Goal: Information Seeking & Learning: Learn about a topic

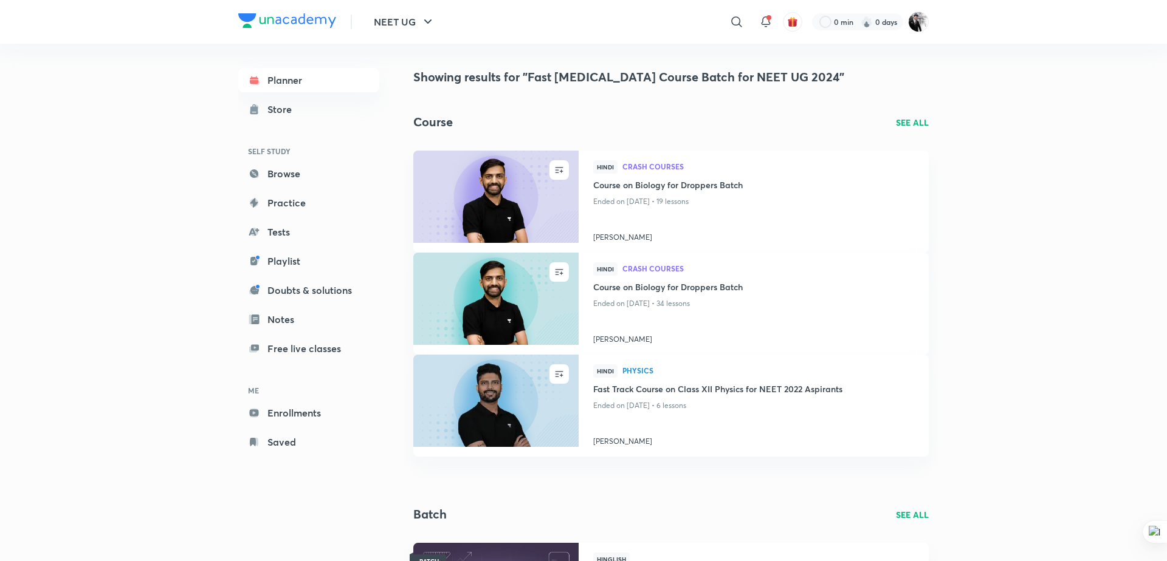
click at [444, 16] on div "NEET UG ​ 0 min 0 days" at bounding box center [583, 22] width 690 height 44
click at [419, 18] on button "NEET UG" at bounding box center [404, 22] width 76 height 24
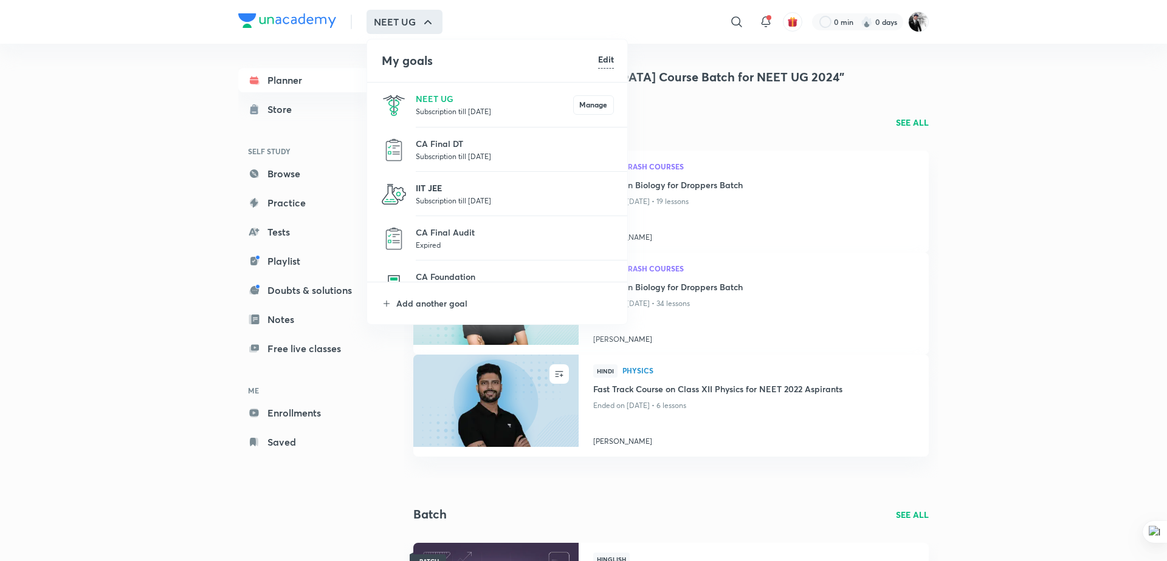
click at [448, 193] on p "IIT JEE" at bounding box center [515, 188] width 198 height 13
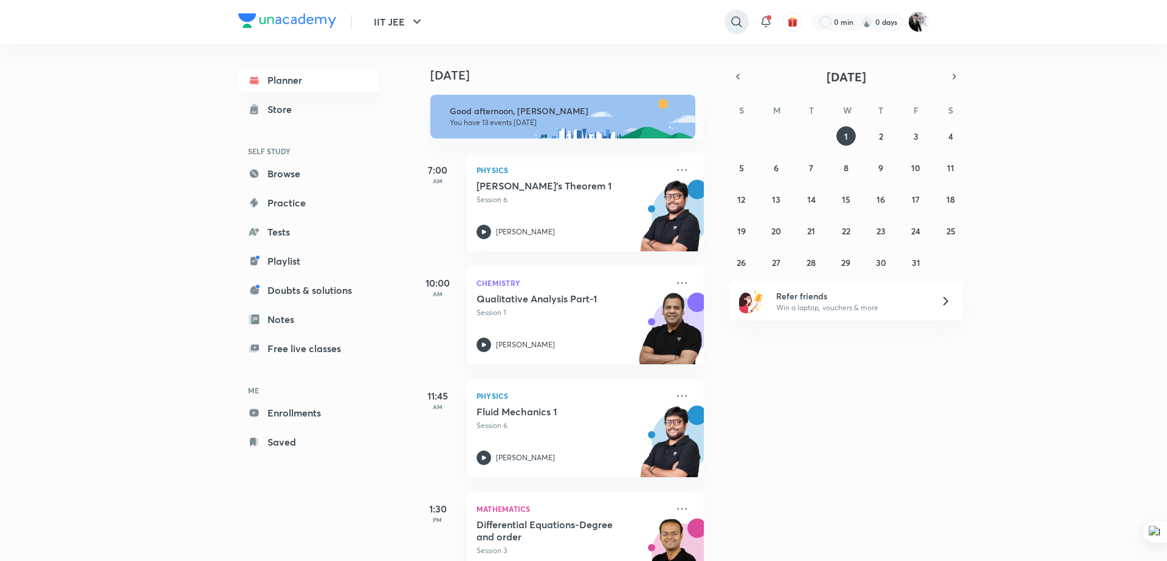
click at [733, 26] on icon at bounding box center [736, 22] width 15 height 15
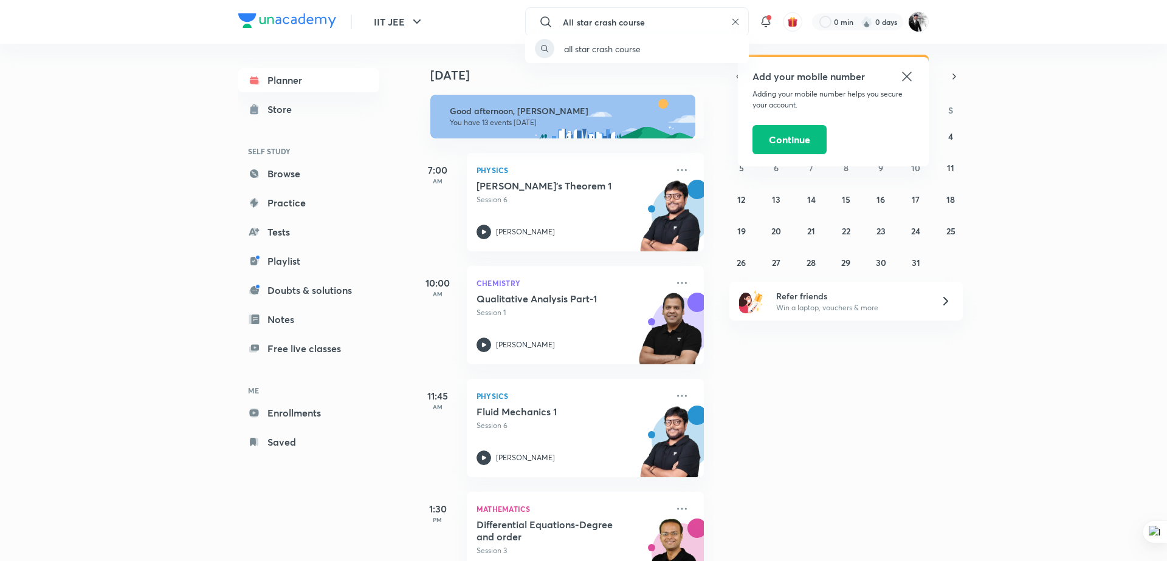
type input "All star crash course"
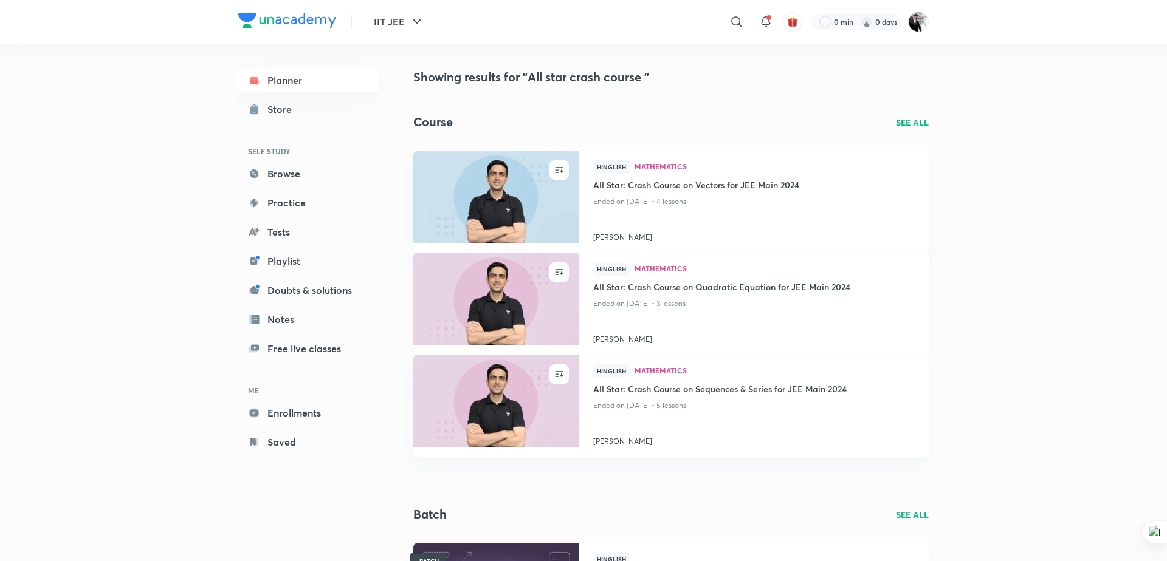
scroll to position [283, 0]
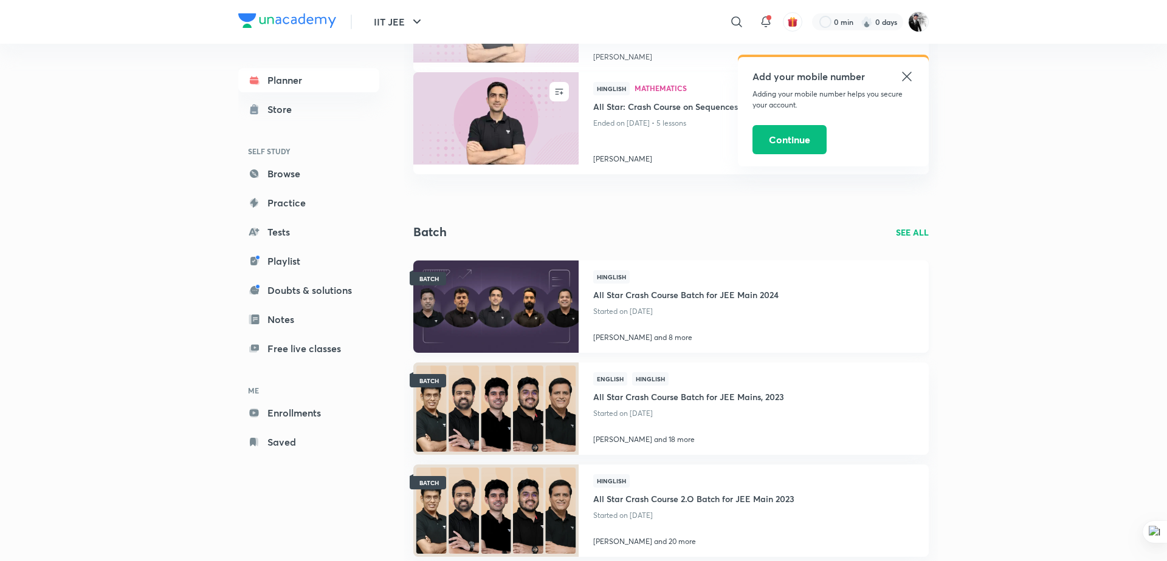
click at [704, 297] on h4 "All Star Crash Course Batch for JEE Main 2024" at bounding box center [685, 294] width 185 height 20
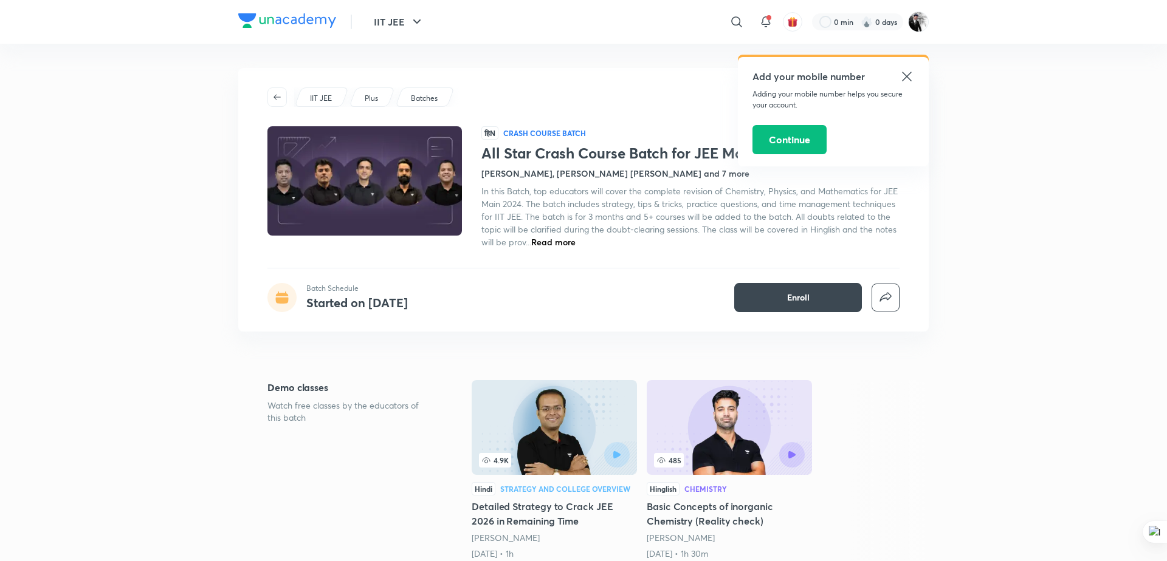
click at [902, 75] on icon at bounding box center [906, 76] width 15 height 15
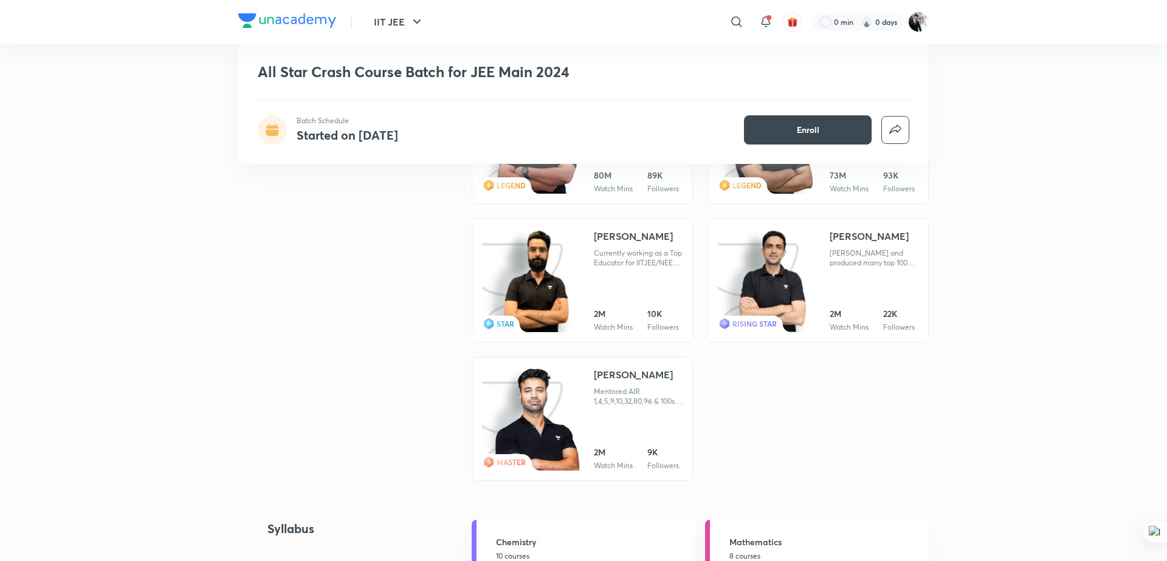
scroll to position [1133, 0]
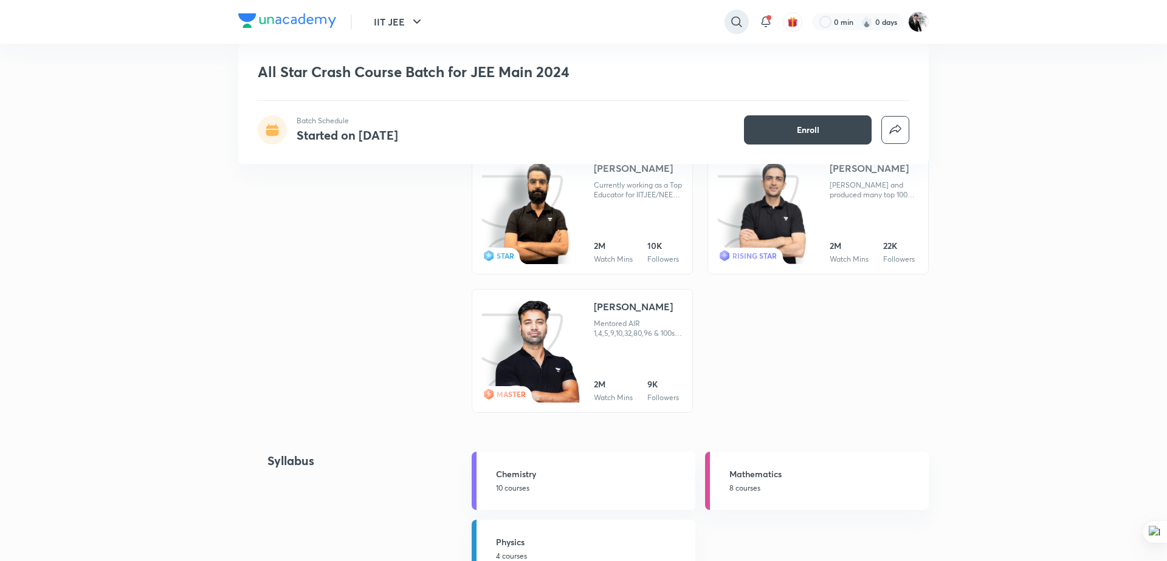
click at [738, 21] on icon at bounding box center [736, 22] width 15 height 15
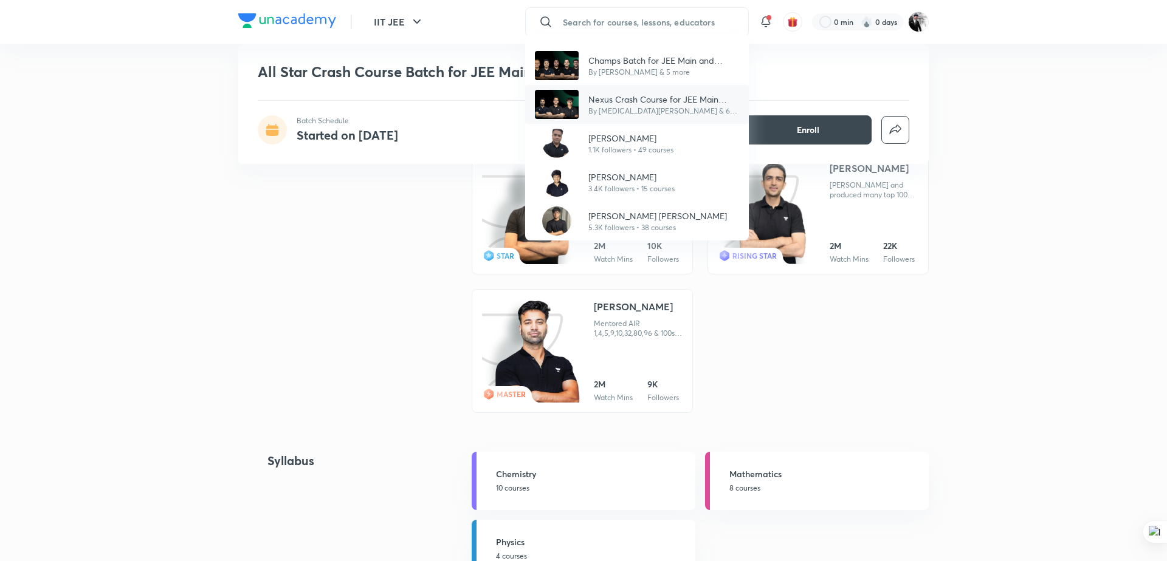
paste input "Manzil Batch for JEE Main & Advanced 2026"
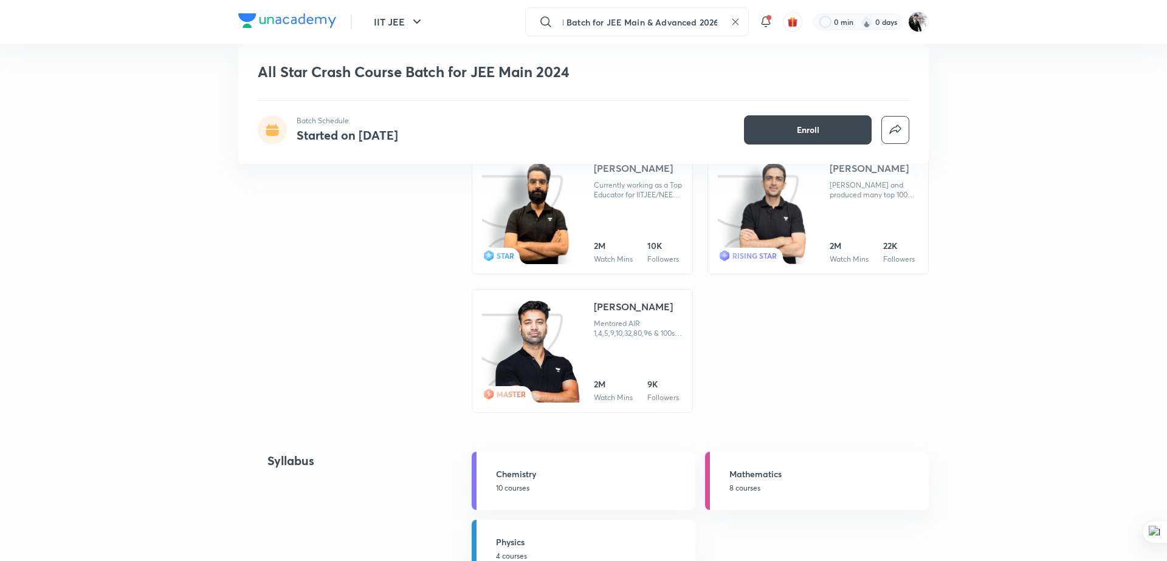
type input "Manzil Batch for JEE Main & Advanced 2026"
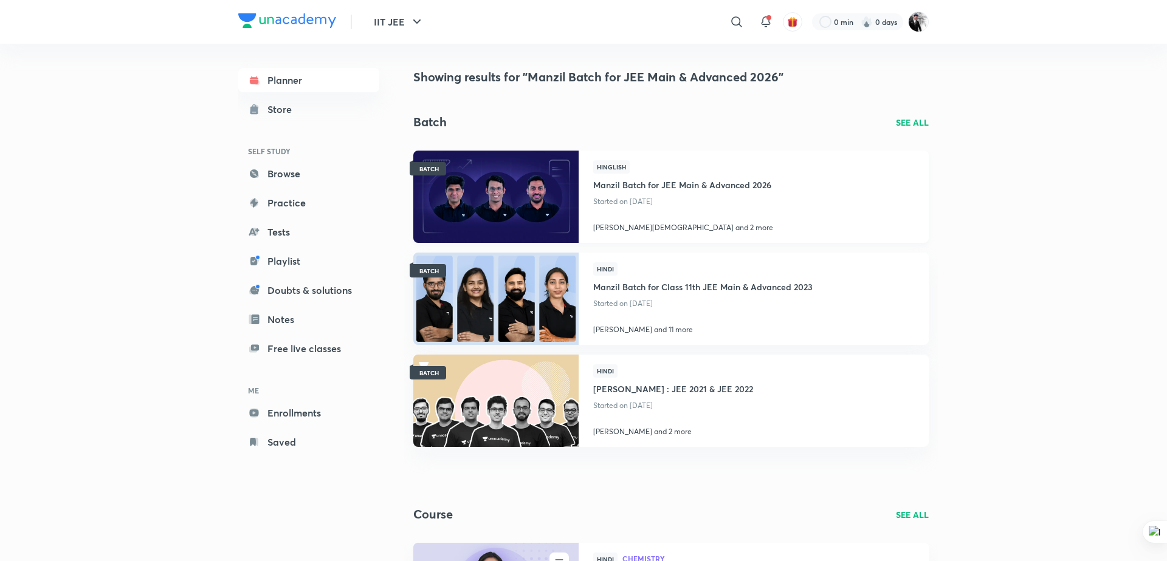
click at [653, 186] on h4 "Manzil Batch for JEE Main & Advanced 2026" at bounding box center [683, 184] width 180 height 20
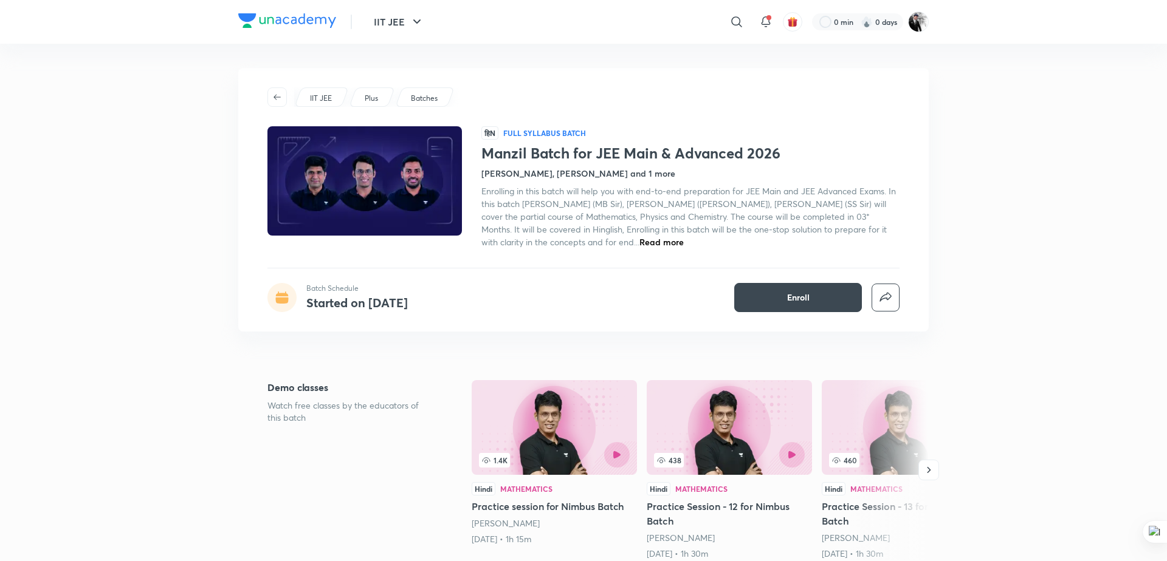
click at [639, 242] on span "Read more" at bounding box center [661, 242] width 44 height 12
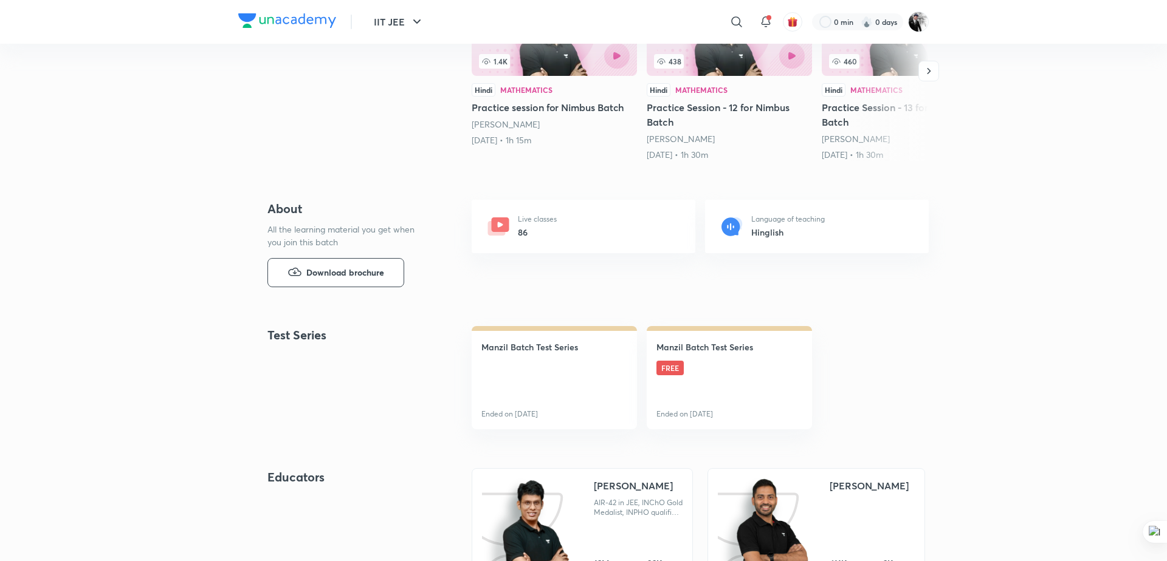
scroll to position [1, 0]
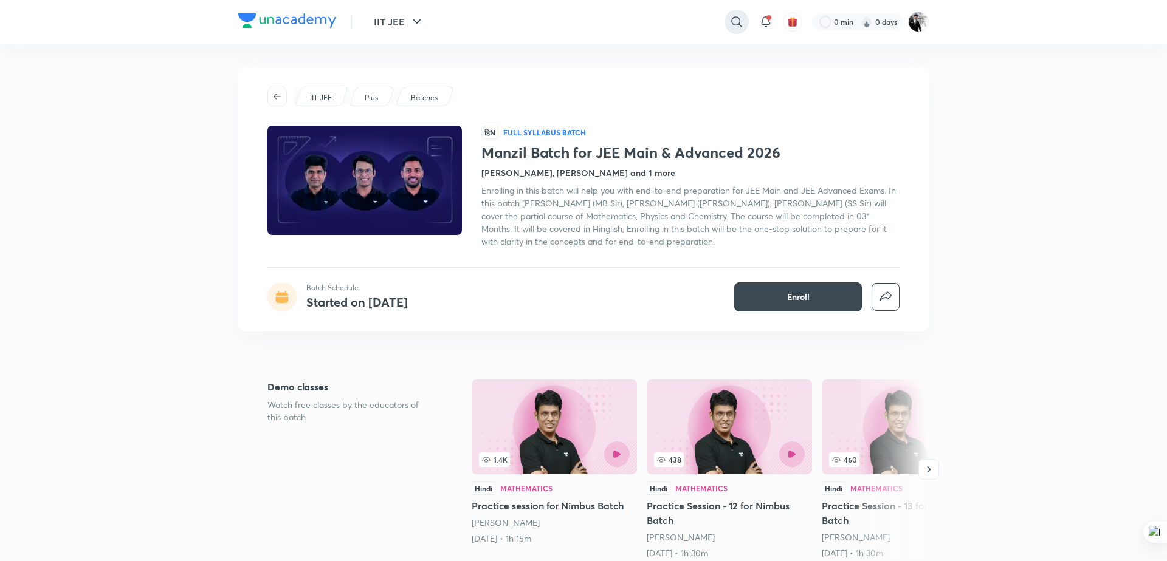
click at [734, 20] on icon at bounding box center [736, 22] width 15 height 15
type input "[PERSON_NAME]"
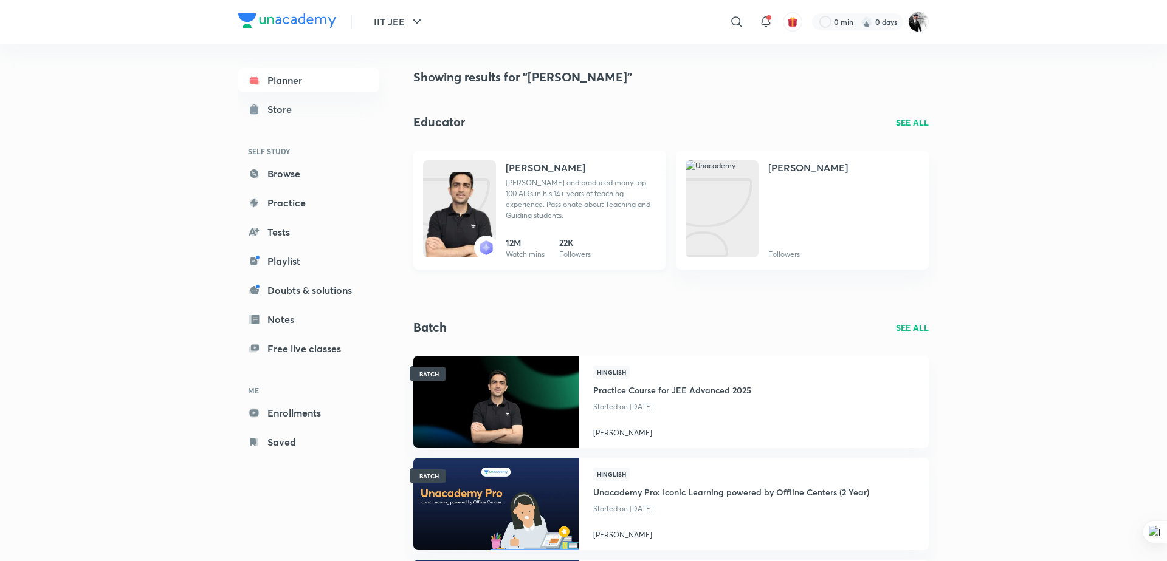
click at [543, 171] on h4 "[PERSON_NAME]" at bounding box center [546, 167] width 80 height 15
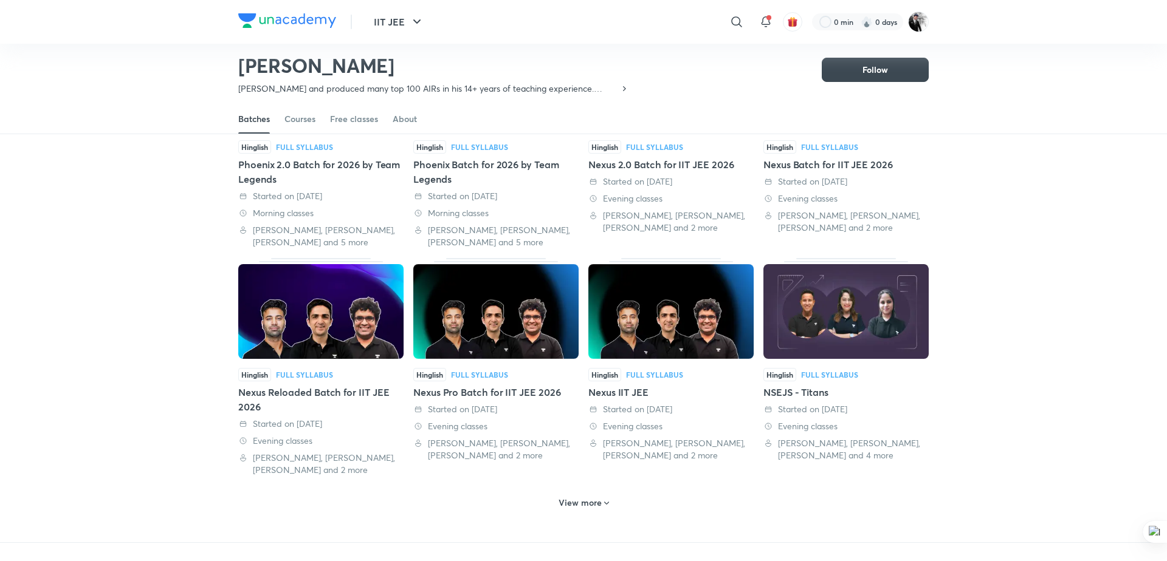
scroll to position [448, 0]
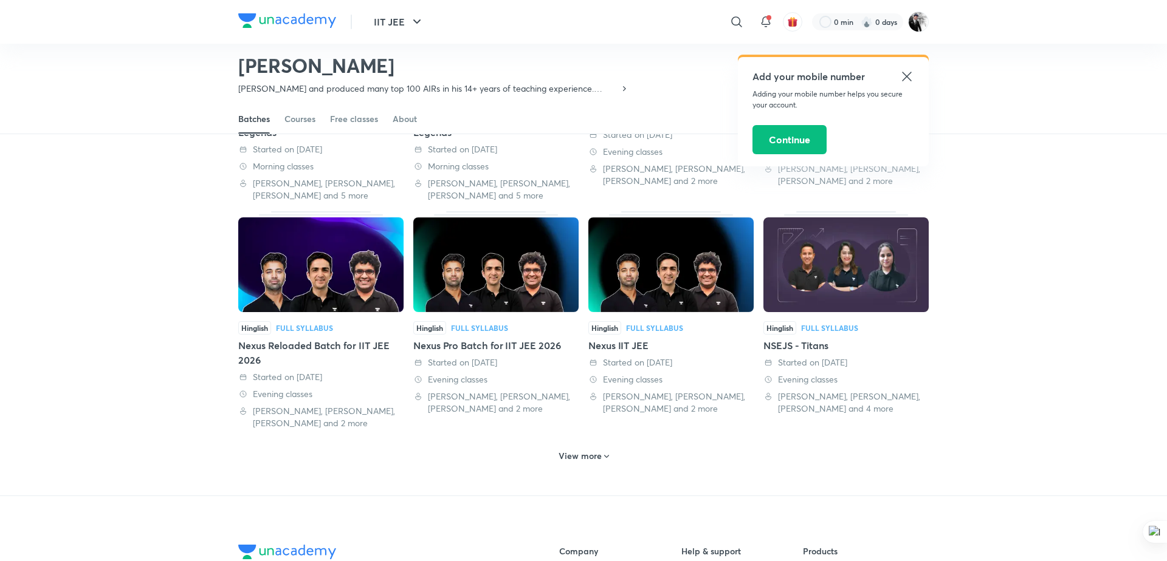
click at [580, 450] on h6 "View more" at bounding box center [579, 456] width 43 height 12
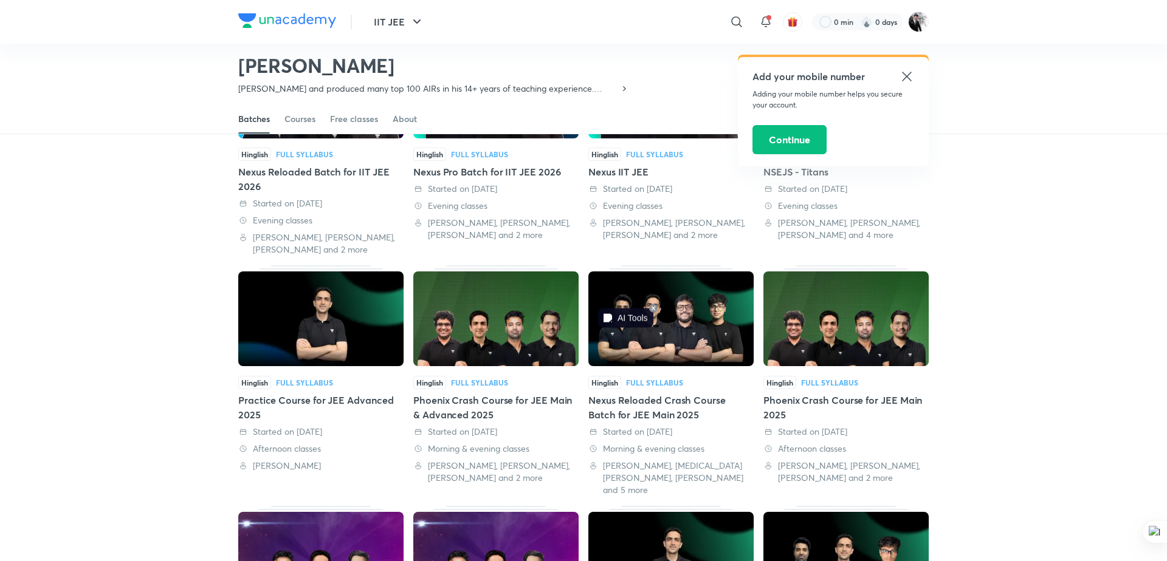
scroll to position [859, 0]
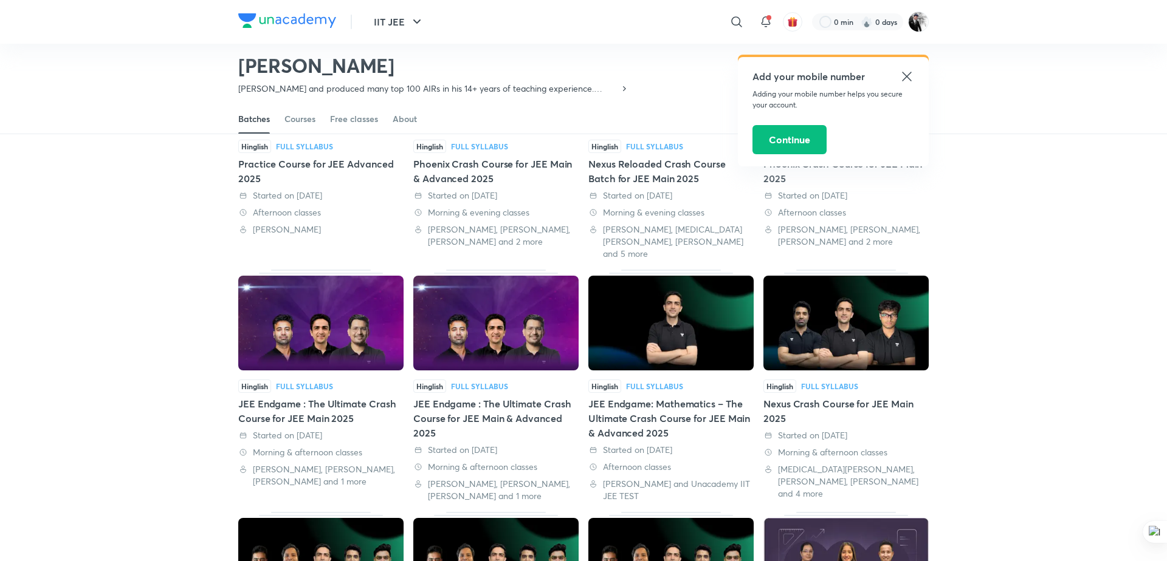
click at [905, 69] on icon at bounding box center [906, 76] width 15 height 15
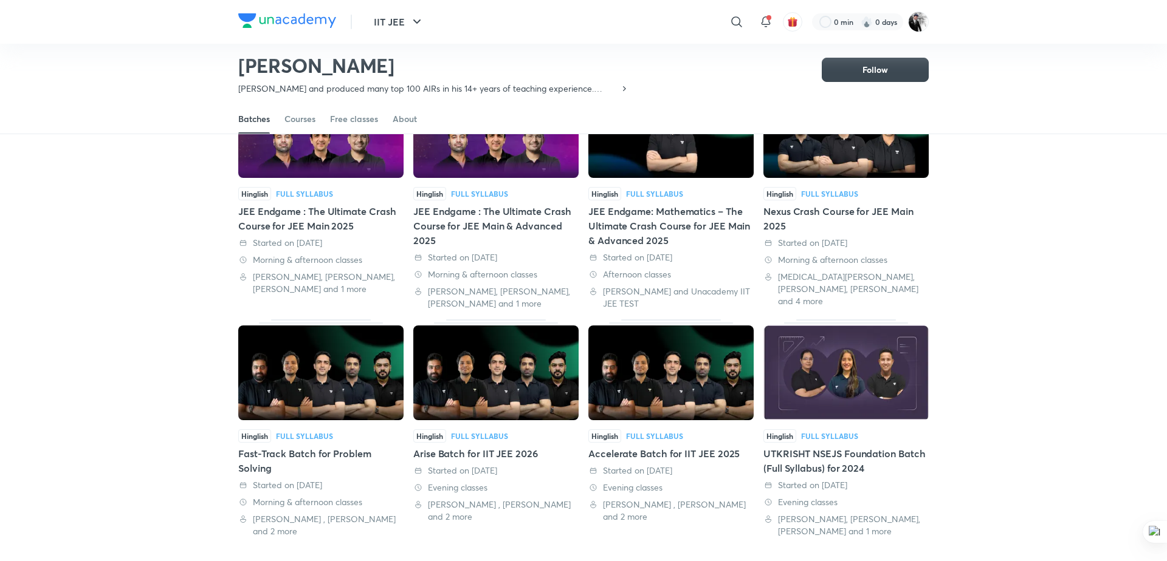
scroll to position [1147, 0]
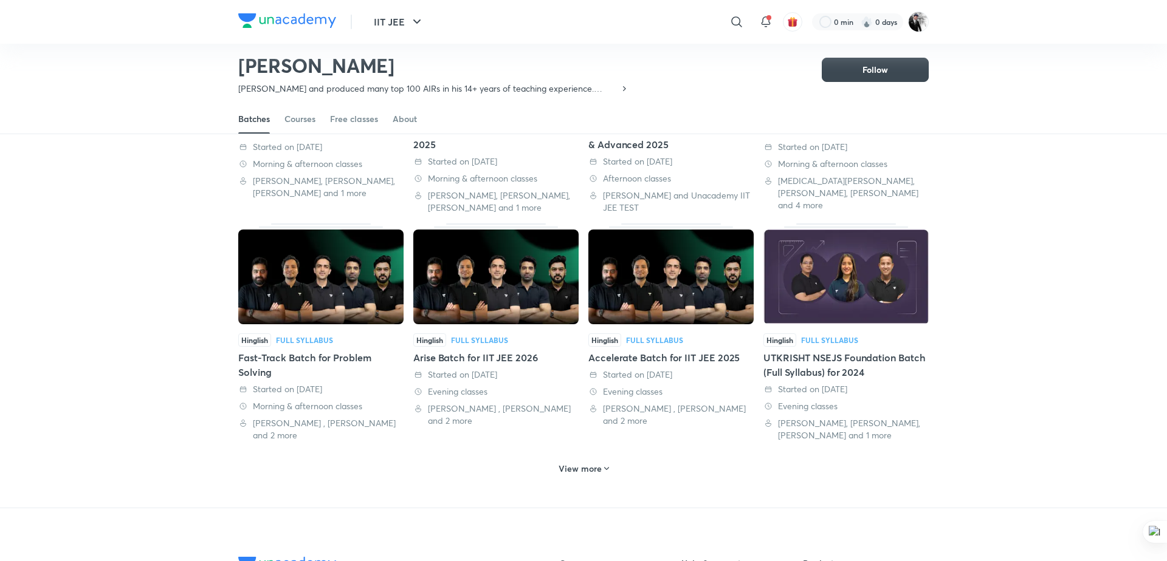
click at [595, 463] on h6 "View more" at bounding box center [579, 469] width 43 height 12
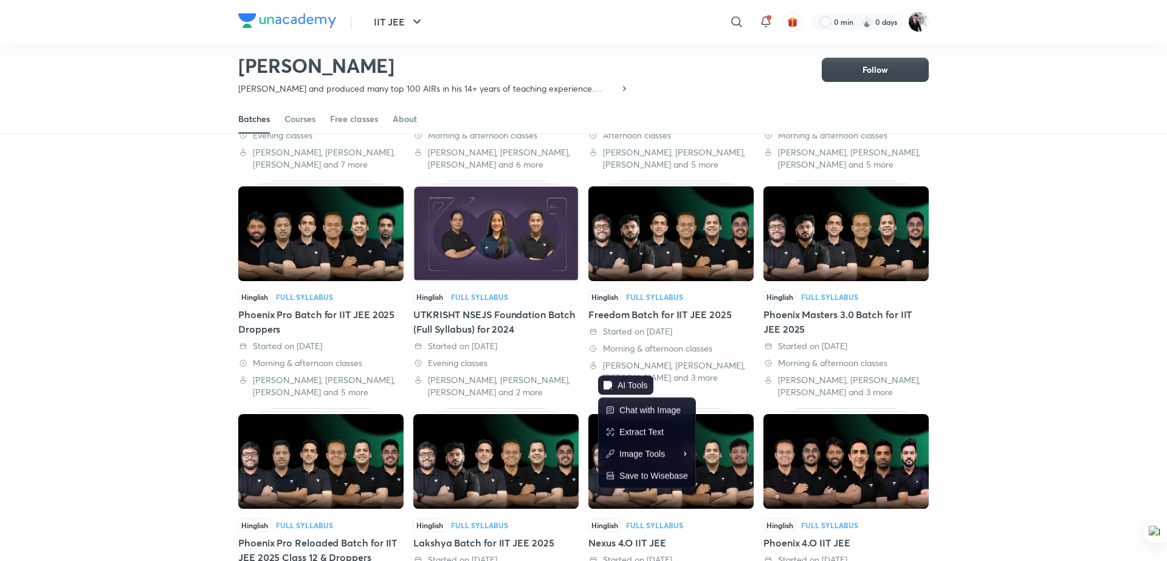
scroll to position [1901, 0]
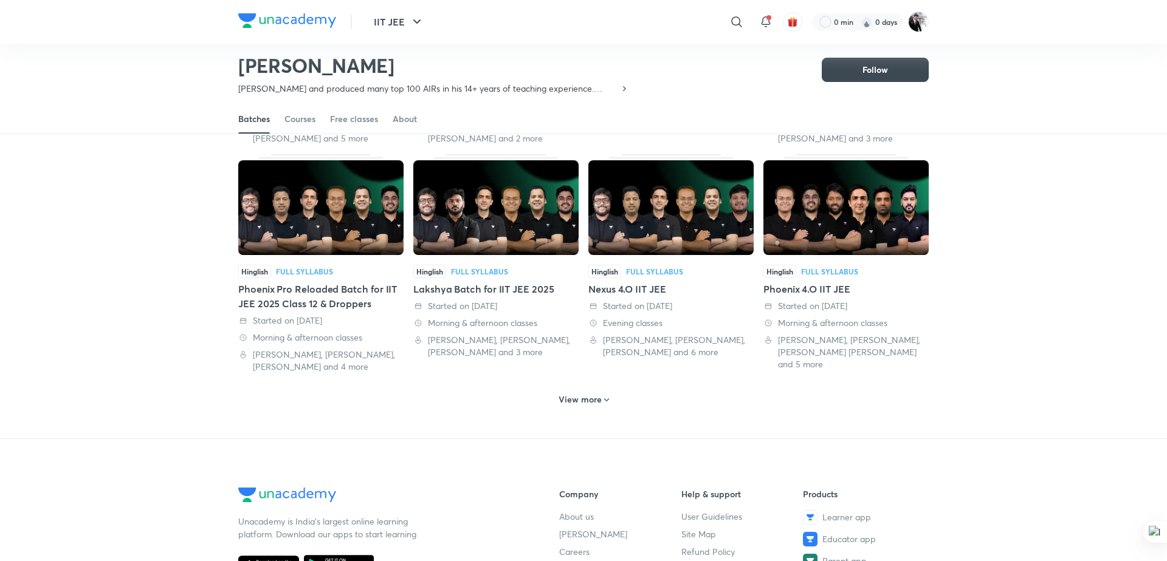
click at [592, 394] on h6 "View more" at bounding box center [579, 400] width 43 height 12
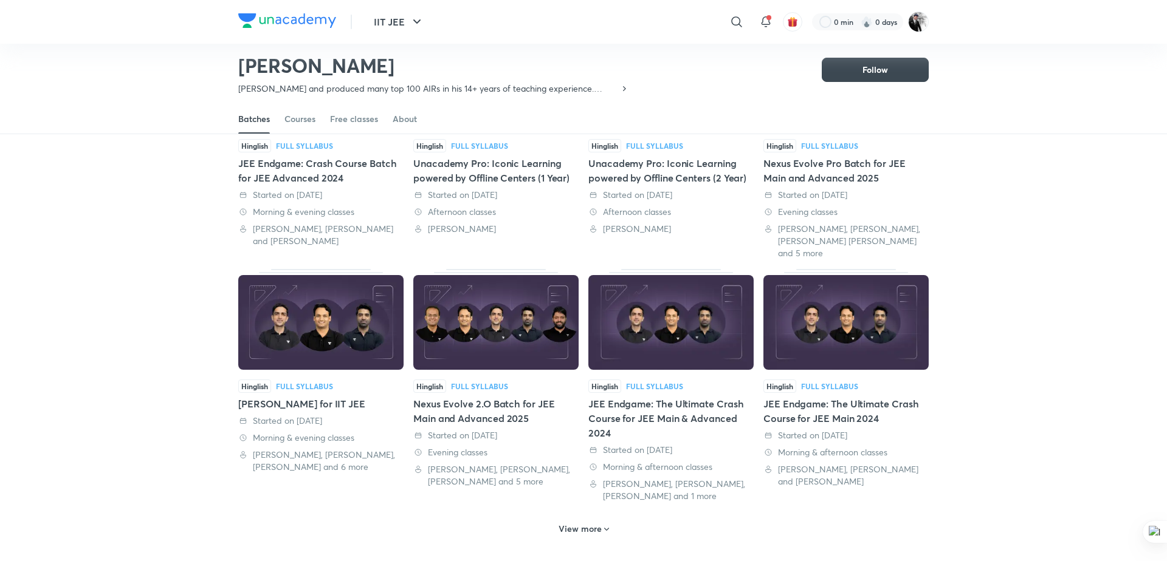
scroll to position [2494, 0]
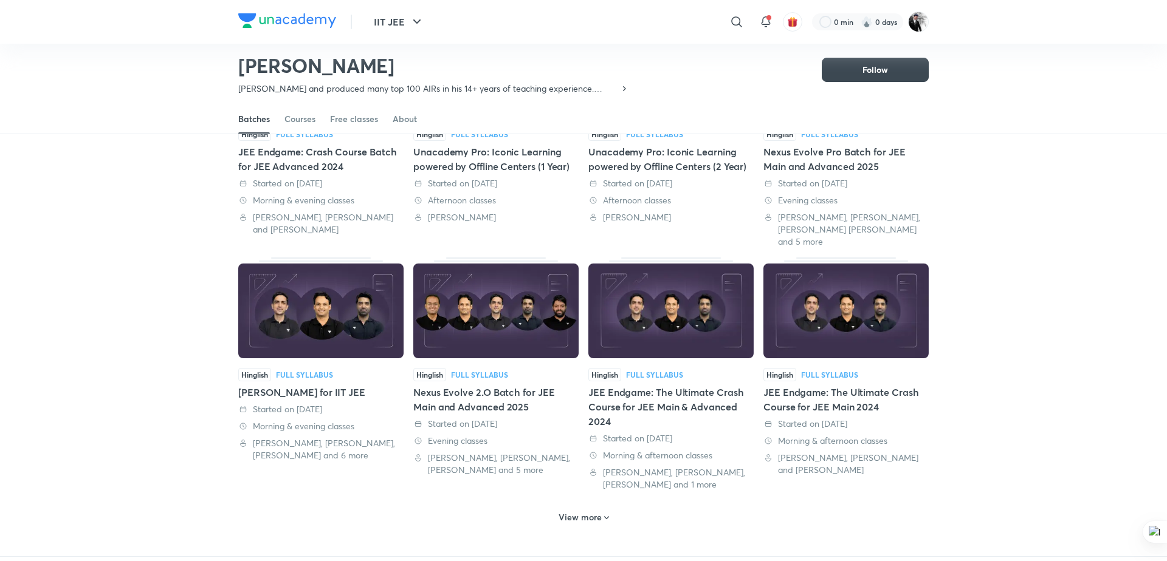
click at [599, 508] on div "View more" at bounding box center [584, 517] width 60 height 19
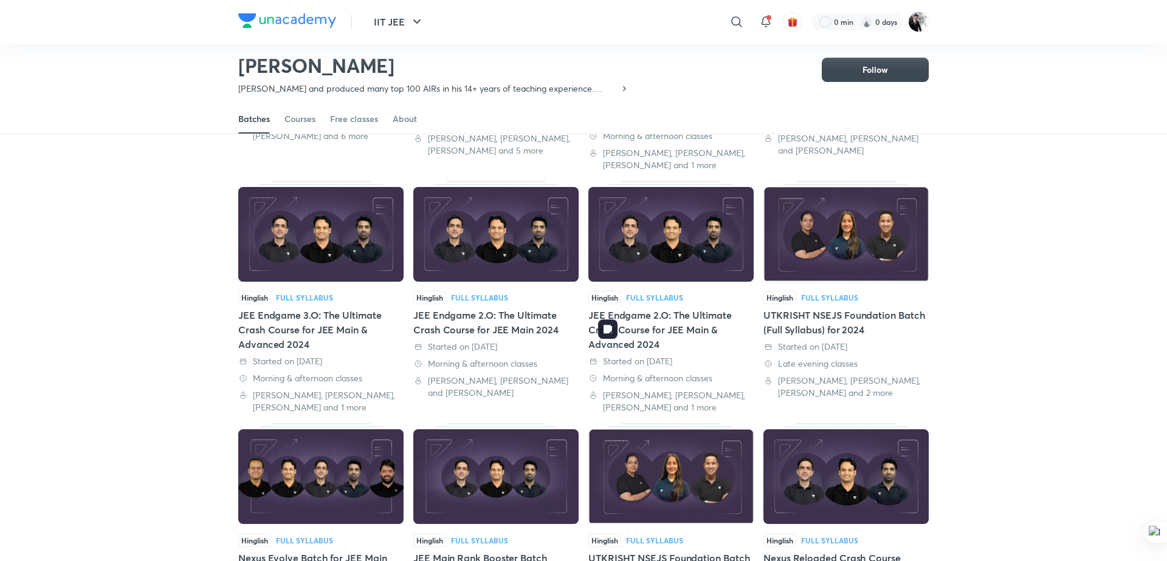
scroll to position [3228, 0]
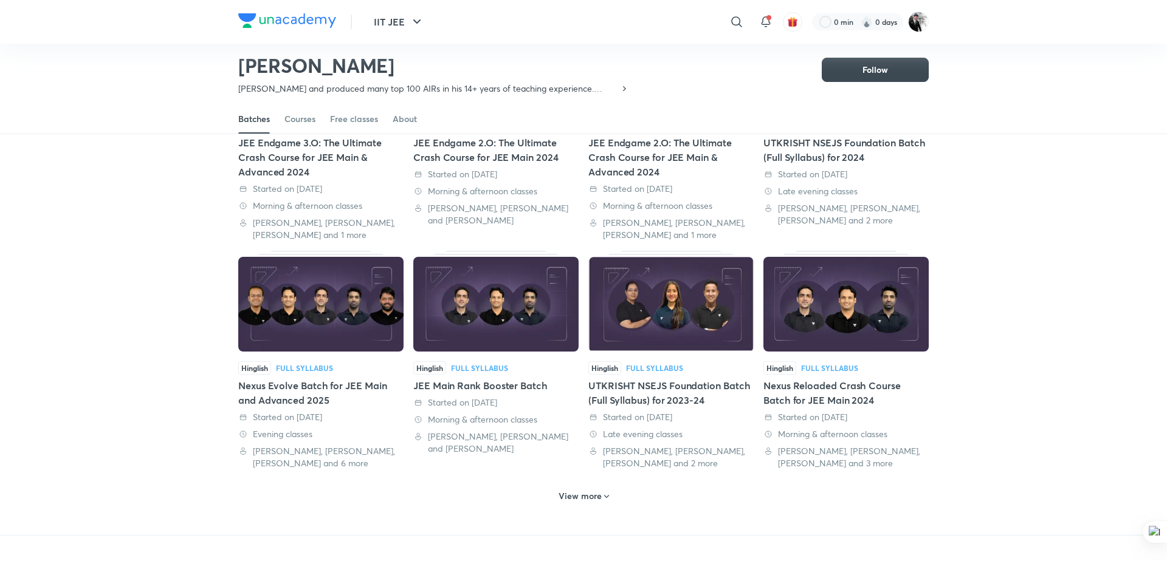
click at [599, 490] on h6 "View more" at bounding box center [579, 496] width 43 height 12
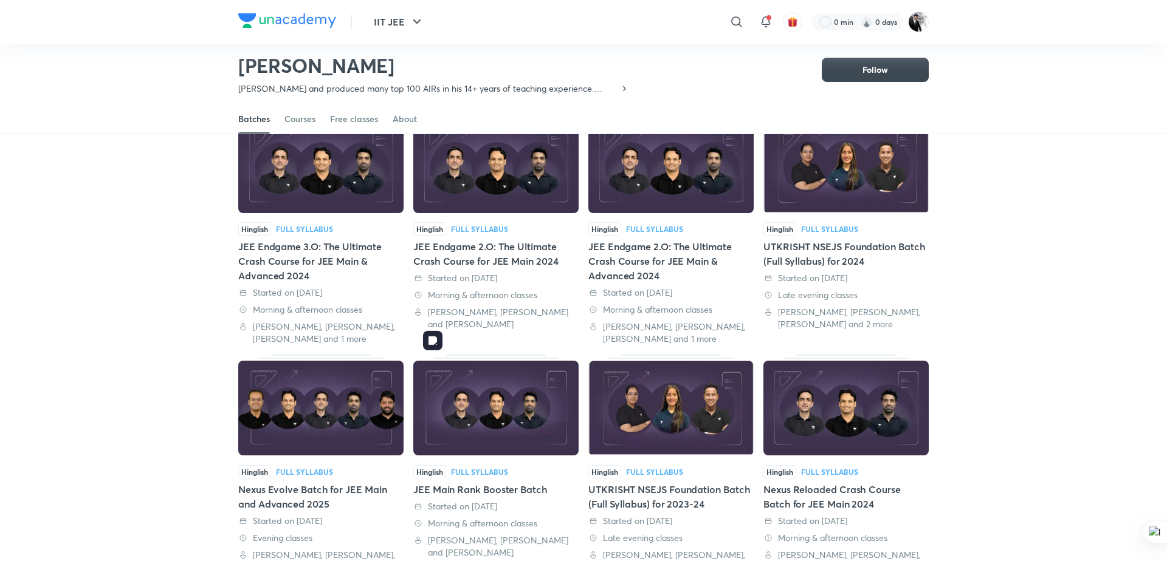
scroll to position [3109, 0]
